Goal: Task Accomplishment & Management: Manage account settings

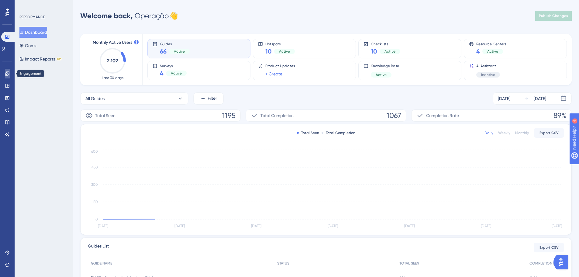
click at [5, 74] on link at bounding box center [7, 74] width 5 height 10
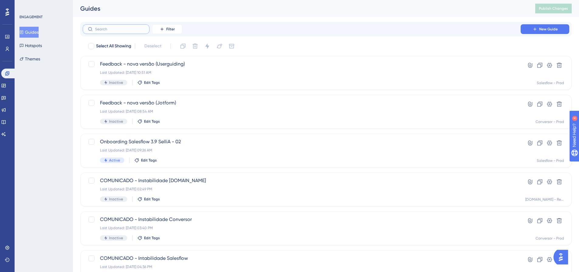
click at [125, 31] on input "text" at bounding box center [119, 29] width 49 height 4
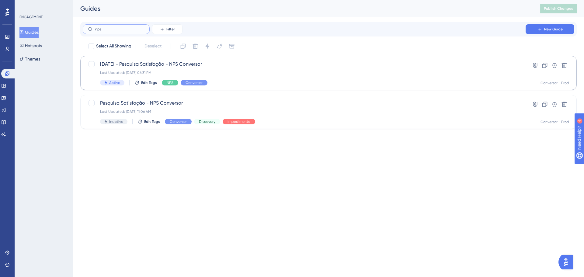
type input "nps"
click at [225, 74] on div "Last Updated: 14 de ago. de 2025 06:31 PM" at bounding box center [304, 72] width 408 height 5
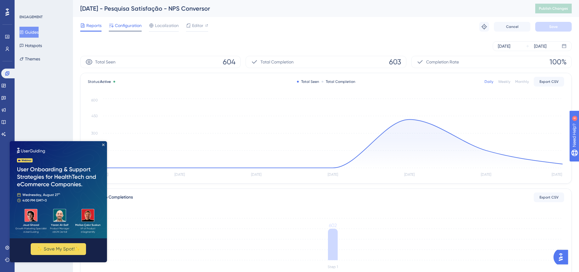
click at [121, 22] on span "Configuration" at bounding box center [128, 25] width 27 height 7
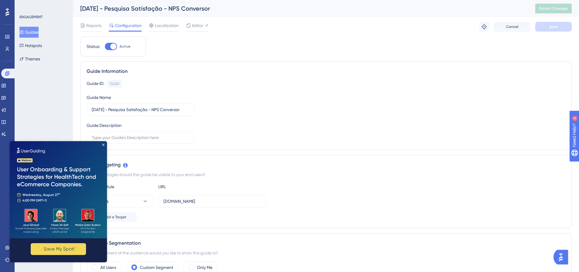
click at [105, 144] on img at bounding box center [58, 189] width 97 height 97
drag, startPoint x: 104, startPoint y: 145, endPoint x: 122, endPoint y: 245, distance: 101.0
click at [104, 145] on icon "Close Preview" at bounding box center [103, 145] width 2 height 2
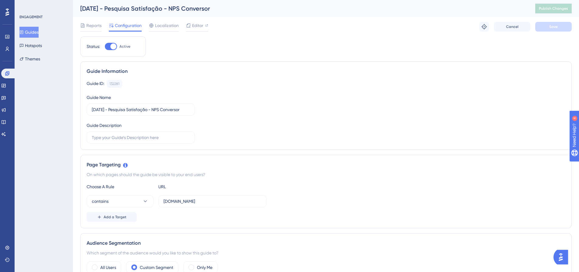
click at [112, 45] on div at bounding box center [113, 46] width 6 height 6
click at [105, 47] on input "Active" at bounding box center [105, 47] width 0 height 0
checkbox input "false"
click at [555, 27] on span "Save" at bounding box center [553, 26] width 9 height 5
click at [560, 8] on span "Publish Changes" at bounding box center [553, 8] width 29 height 5
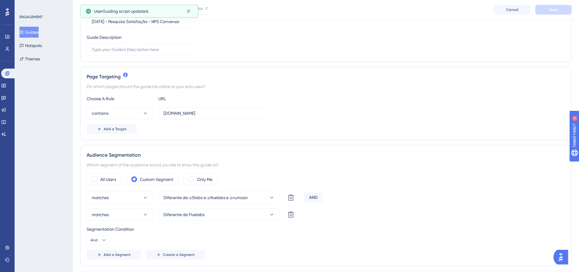
scroll to position [91, 0]
click at [237, 115] on input "app.conversor5.com.br" at bounding box center [213, 112] width 98 height 7
paste input "/clientes"
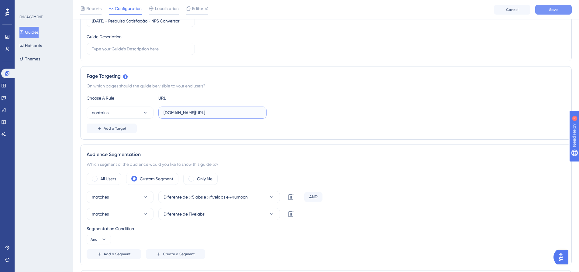
type input "app.conversor5.com.br/clientes"
click at [562, 12] on button "Save" at bounding box center [553, 10] width 36 height 10
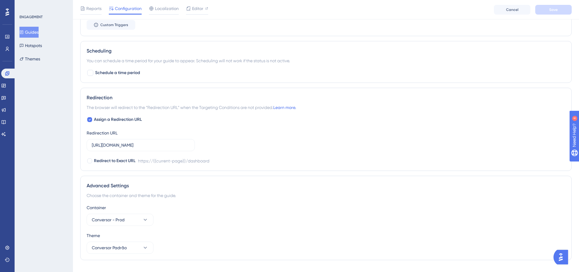
scroll to position [512, 0]
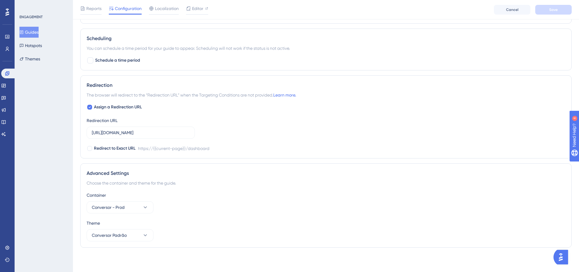
click at [116, 103] on div "Redirection The browser will redirect to the “Redirection URL” when the Targeti…" at bounding box center [325, 116] width 491 height 83
click at [104, 109] on span "Assign a Redirection URL" at bounding box center [118, 107] width 48 height 7
checkbox input "false"
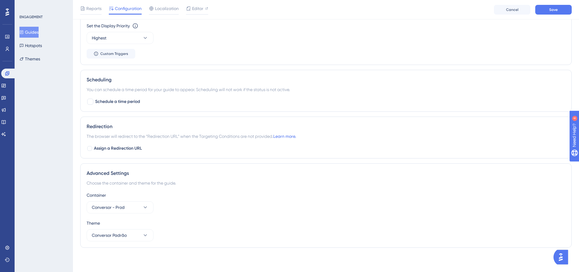
scroll to position [471, 0]
click at [550, 12] on span "Save" at bounding box center [553, 9] width 9 height 5
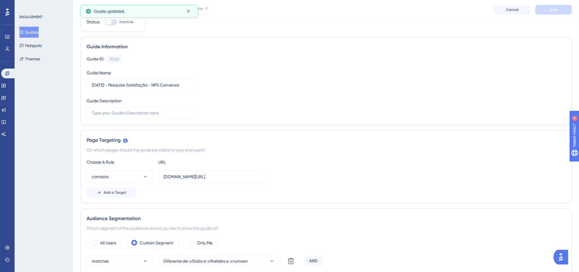
scroll to position [0, 0]
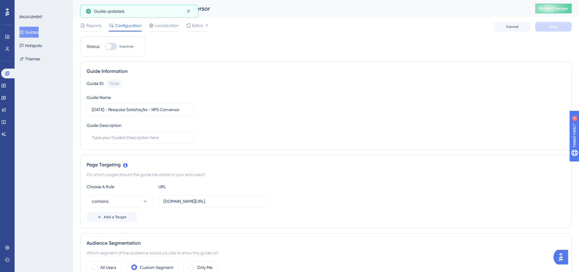
click at [109, 47] on div at bounding box center [108, 46] width 6 height 6
click at [105, 47] on input "Inactive" at bounding box center [105, 47] width 0 height 0
checkbox input "true"
click at [559, 25] on button "Save" at bounding box center [553, 27] width 36 height 10
click at [560, 5] on button "Publish Changes" at bounding box center [553, 9] width 36 height 10
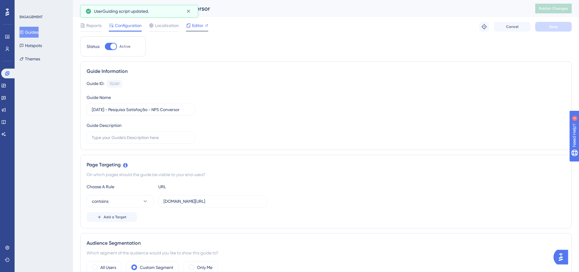
click at [198, 27] on span "Editor" at bounding box center [197, 25] width 11 height 7
